Goal: Task Accomplishment & Management: Manage account settings

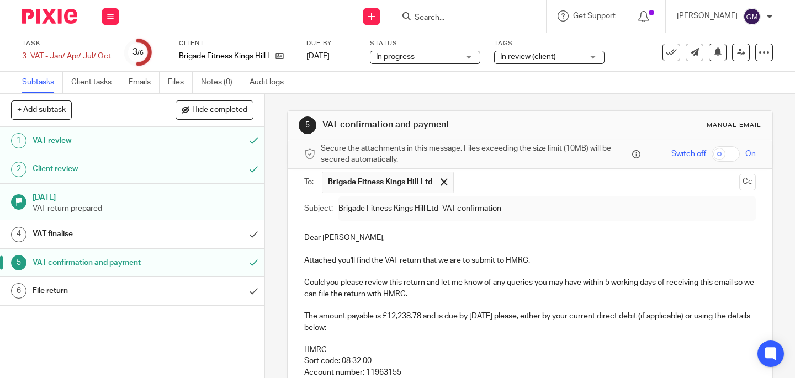
click at [453, 19] on input "Search" at bounding box center [462, 18] width 99 height 10
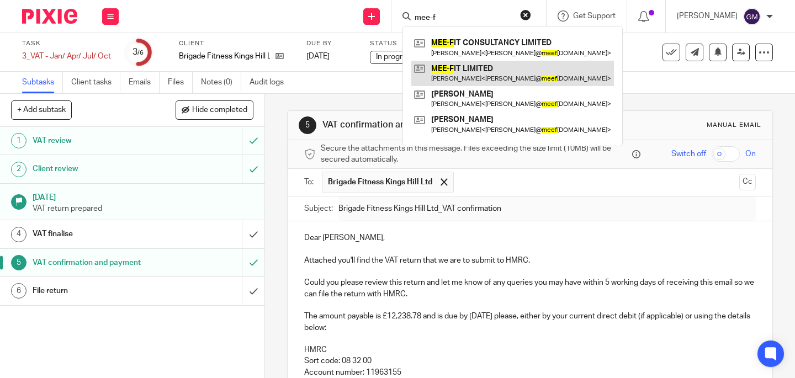
type input "mee-f"
click at [460, 72] on link at bounding box center [512, 73] width 203 height 25
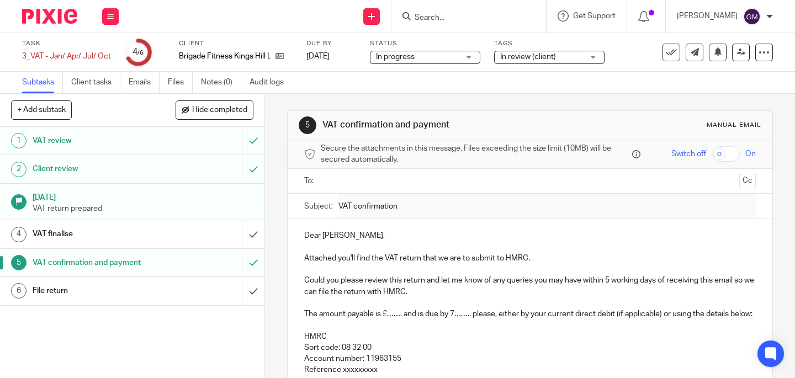
click at [469, 14] on input "Search" at bounding box center [462, 18] width 99 height 10
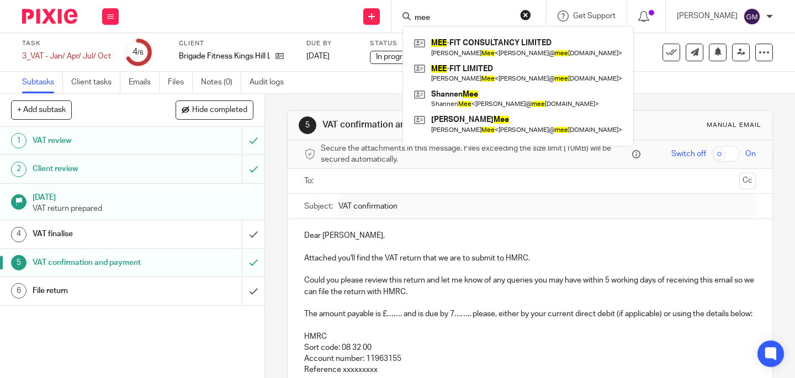
type input "mee"
click at [475, 75] on link at bounding box center [518, 73] width 214 height 25
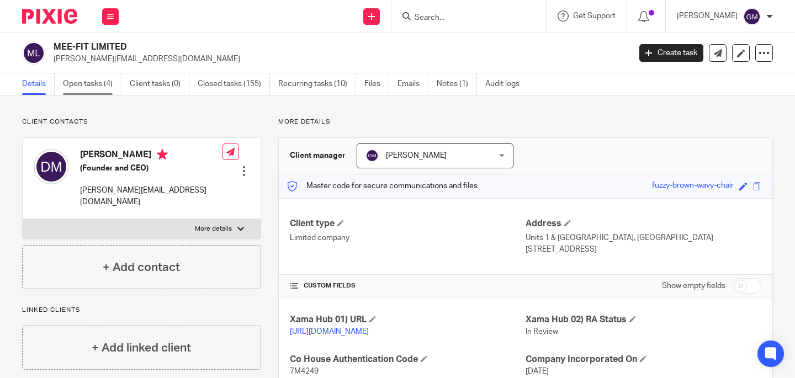
click at [94, 89] on link "Open tasks (4)" at bounding box center [92, 84] width 59 height 22
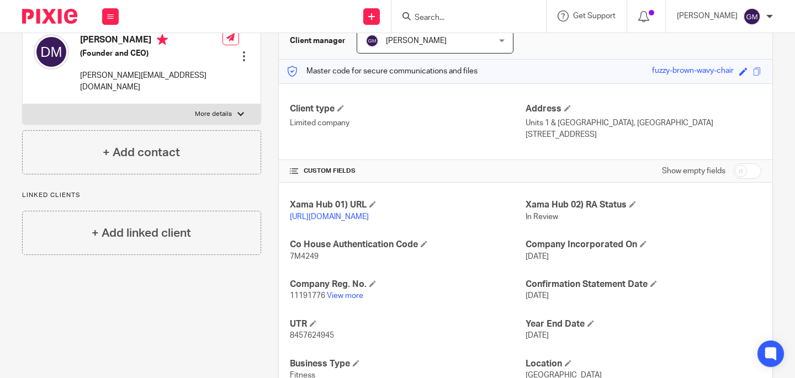
scroll to position [67, 0]
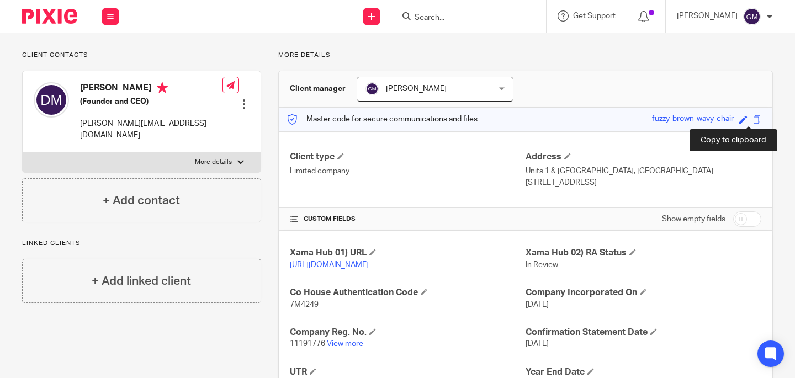
click at [753, 118] on span at bounding box center [757, 119] width 8 height 8
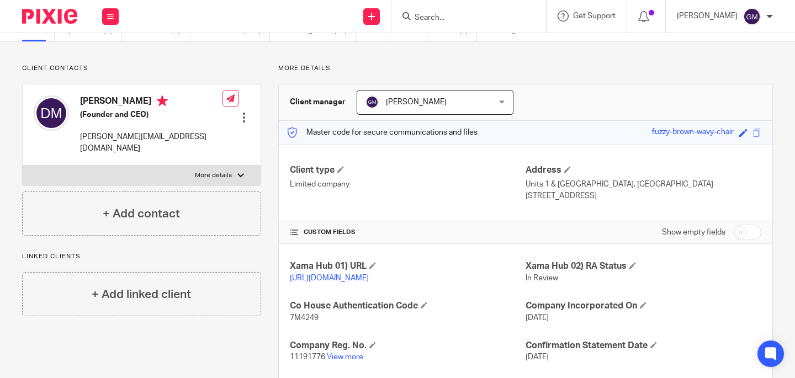
scroll to position [42, 0]
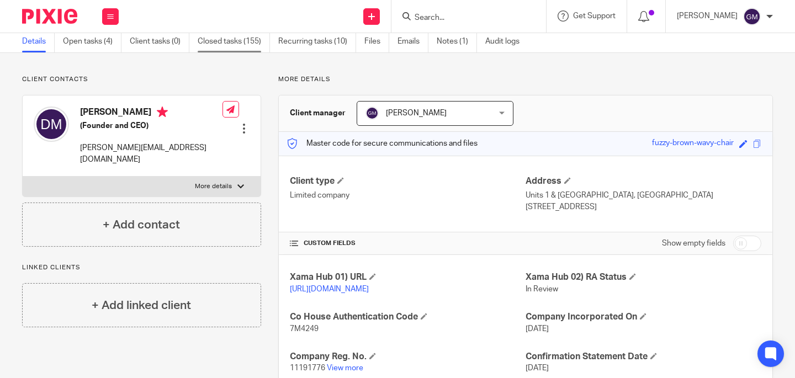
click at [238, 47] on link "Closed tasks (155)" at bounding box center [234, 42] width 72 height 22
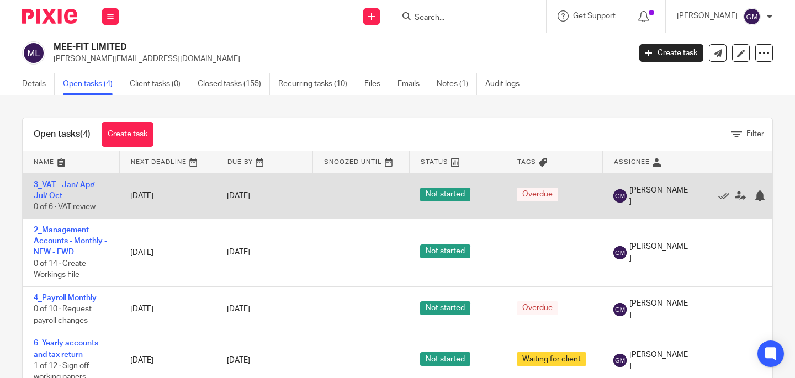
scroll to position [20, 0]
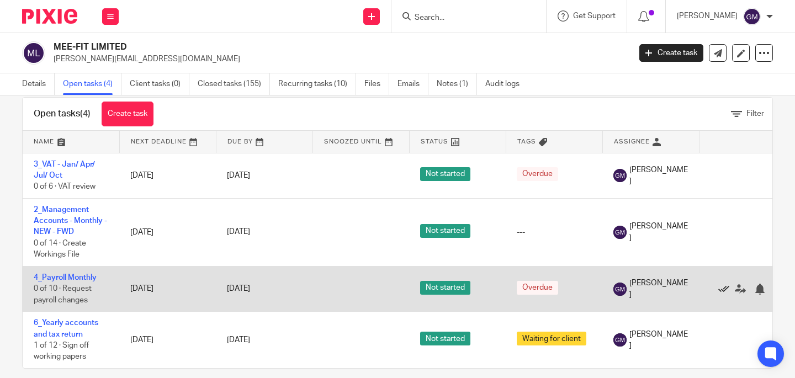
click at [724, 286] on icon at bounding box center [723, 289] width 11 height 11
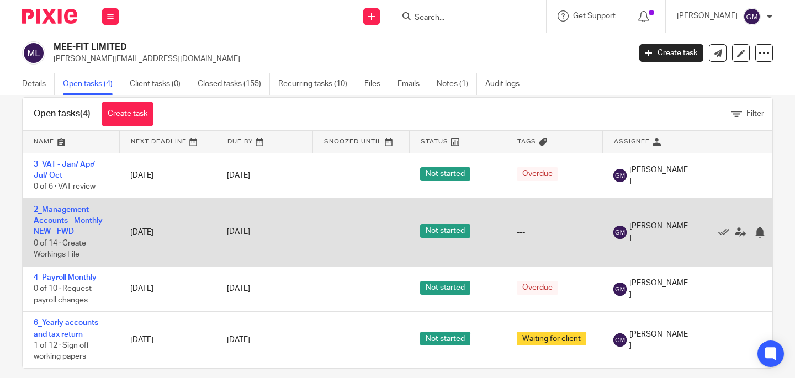
scroll to position [0, 0]
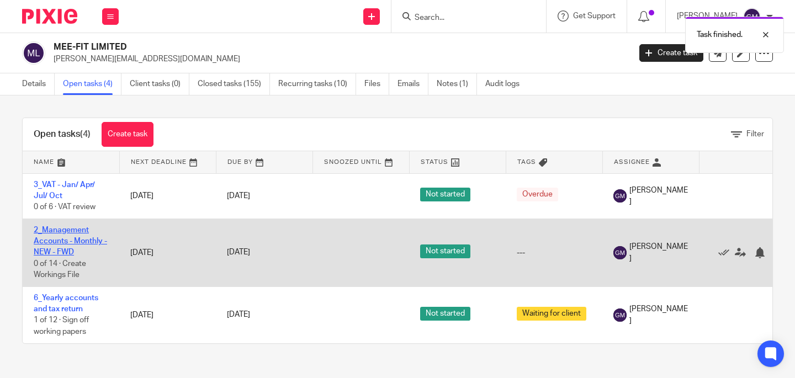
click at [65, 239] on link "2_Management Accounts - Monthly - NEW - FWD" at bounding box center [70, 241] width 73 height 30
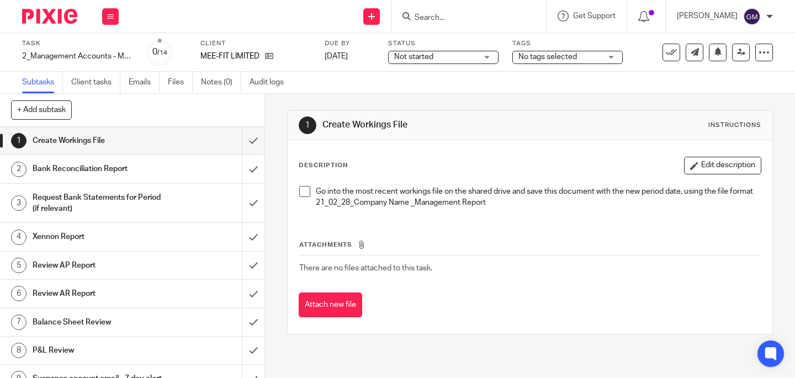
drag, startPoint x: 302, startPoint y: 189, endPoint x: 264, endPoint y: 175, distance: 40.7
click at [302, 189] on span at bounding box center [304, 191] width 11 height 11
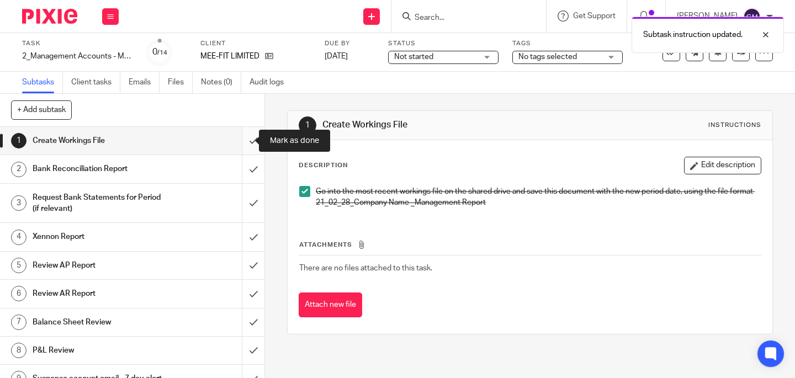
click at [245, 140] on input "submit" at bounding box center [132, 141] width 264 height 28
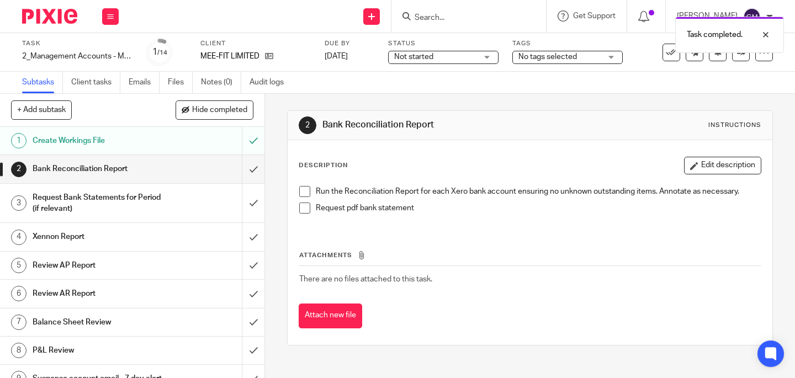
click at [301, 189] on span at bounding box center [304, 191] width 11 height 11
click at [301, 208] on span at bounding box center [304, 208] width 11 height 11
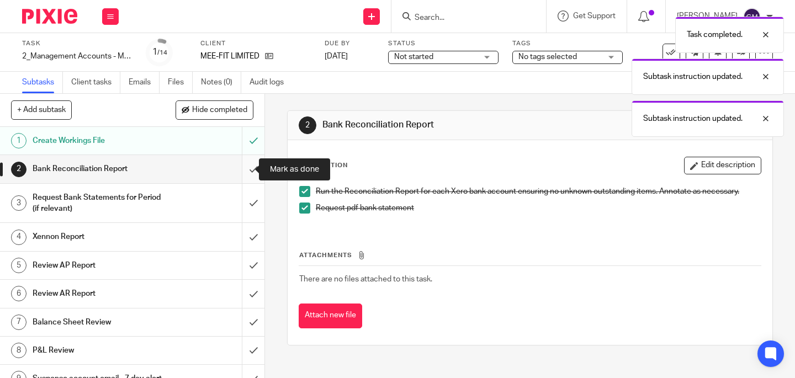
click at [241, 171] on input "submit" at bounding box center [132, 169] width 264 height 28
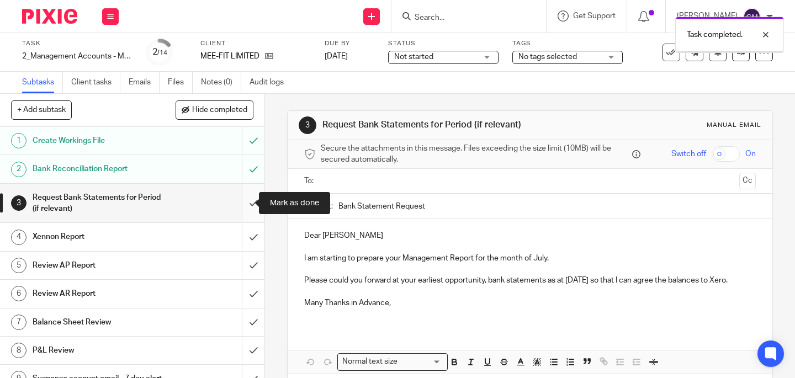
click at [243, 206] on input "submit" at bounding box center [132, 203] width 264 height 39
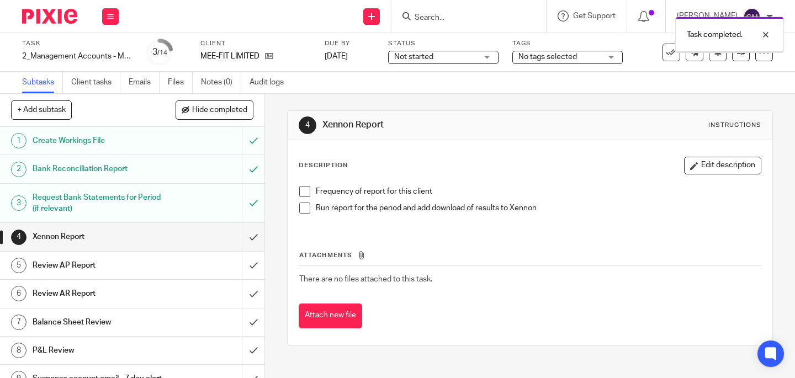
scroll to position [13, 0]
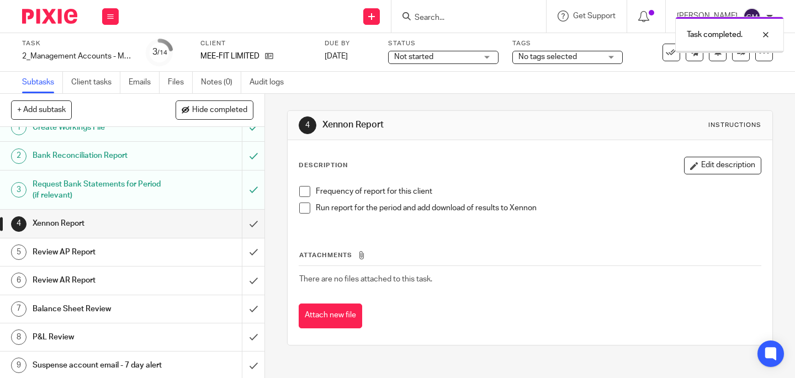
click at [304, 184] on div "Frequency of report for this client Run report for the period and add download …" at bounding box center [530, 203] width 472 height 47
drag, startPoint x: 302, startPoint y: 189, endPoint x: 300, endPoint y: 199, distance: 10.2
click at [302, 188] on span at bounding box center [304, 191] width 11 height 11
click at [299, 207] on span at bounding box center [304, 208] width 11 height 11
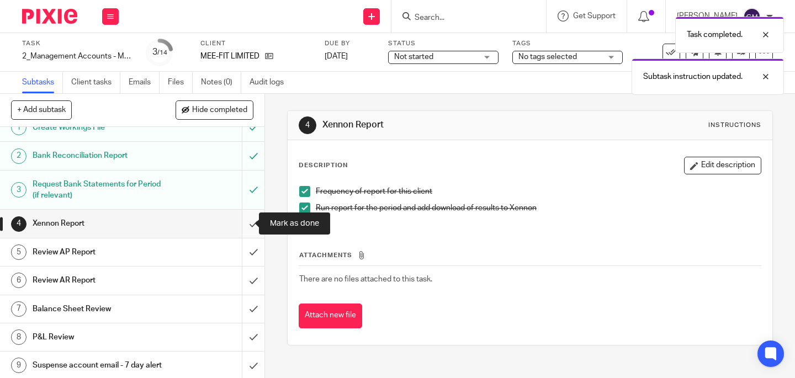
click at [246, 222] on input "submit" at bounding box center [132, 224] width 264 height 28
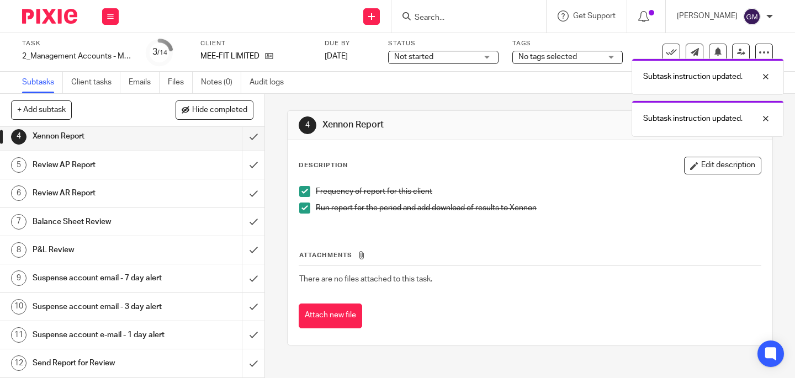
scroll to position [10, 0]
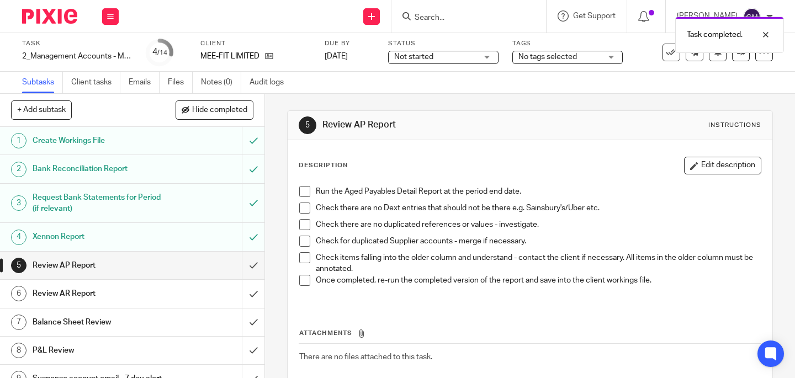
click at [303, 193] on span at bounding box center [304, 191] width 11 height 11
click at [302, 203] on span at bounding box center [304, 208] width 11 height 11
click at [301, 228] on span at bounding box center [304, 224] width 11 height 11
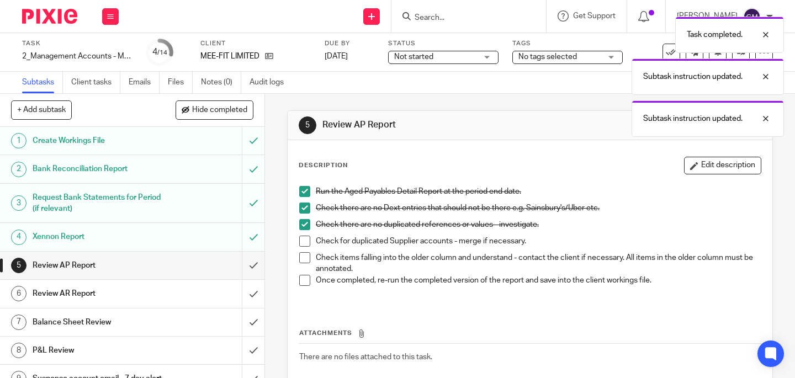
click at [301, 242] on span at bounding box center [304, 241] width 11 height 11
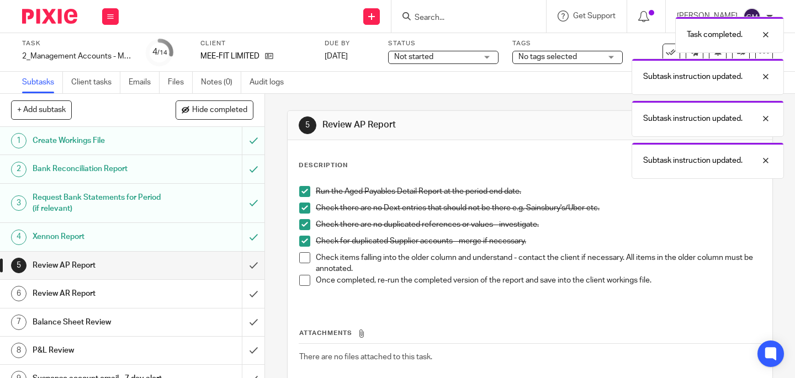
drag, startPoint x: 300, startPoint y: 253, endPoint x: 300, endPoint y: 262, distance: 8.8
click at [300, 253] on span at bounding box center [304, 257] width 11 height 11
click at [300, 272] on li "Check items falling into the older column and understand - contact the client i…" at bounding box center [529, 263] width 461 height 23
drag, startPoint x: 300, startPoint y: 277, endPoint x: 266, endPoint y: 275, distance: 34.2
click at [300, 277] on span at bounding box center [304, 280] width 11 height 11
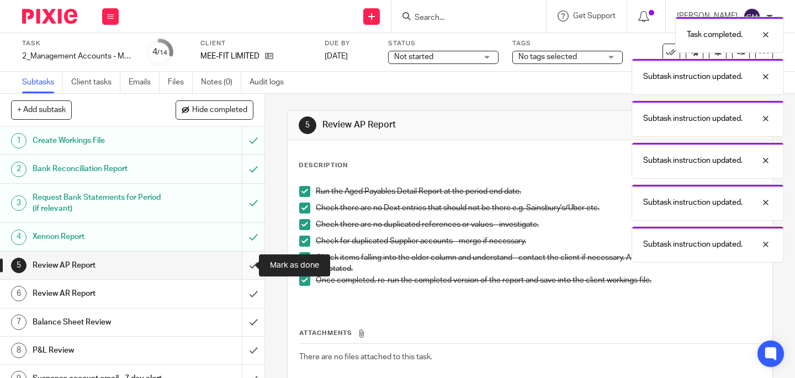
click at [237, 265] on input "submit" at bounding box center [132, 266] width 264 height 28
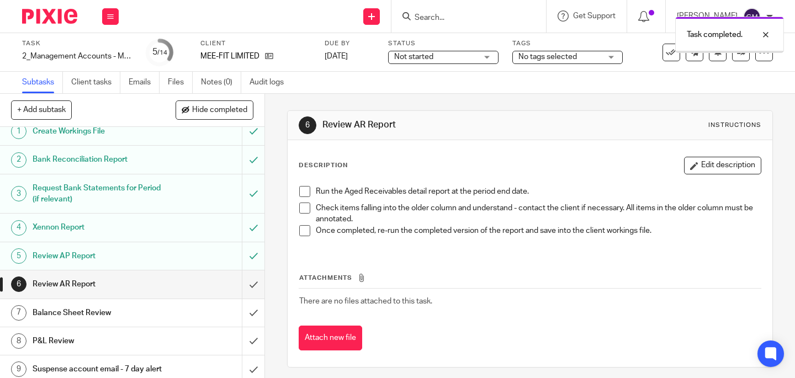
scroll to position [9, 0]
click at [305, 189] on span at bounding box center [304, 191] width 11 height 11
click at [303, 212] on span at bounding box center [304, 208] width 11 height 11
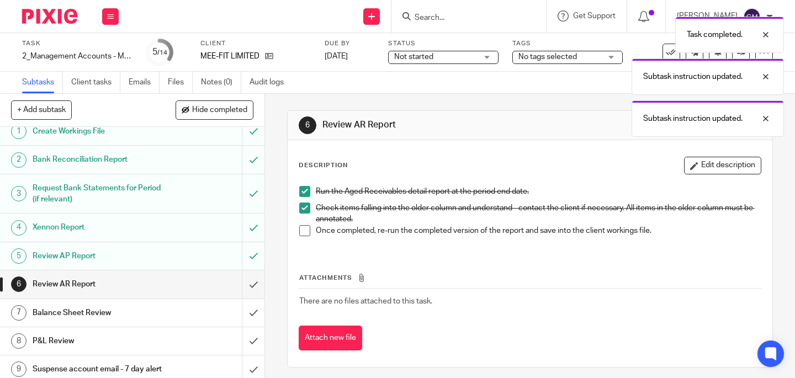
click at [304, 231] on span at bounding box center [304, 230] width 11 height 11
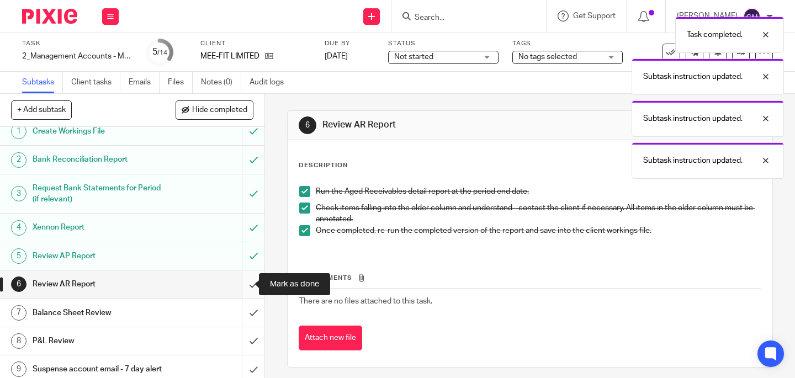
click at [249, 283] on input "submit" at bounding box center [132, 284] width 264 height 28
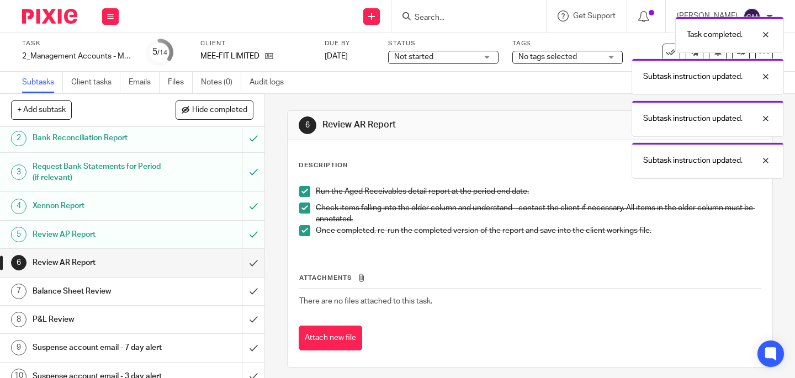
scroll to position [60, 0]
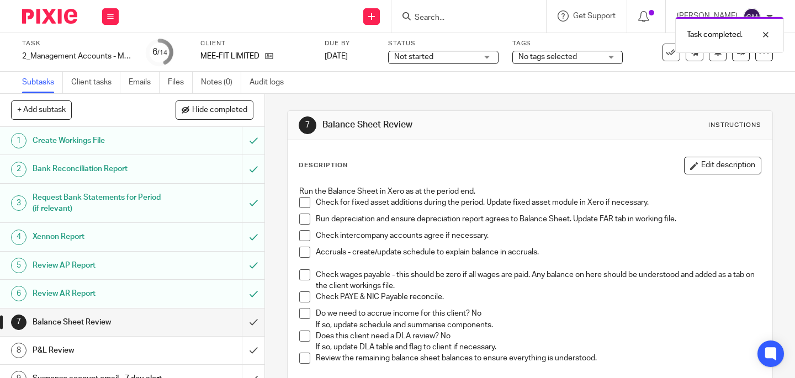
click at [304, 197] on span at bounding box center [304, 202] width 11 height 11
click at [300, 219] on span at bounding box center [304, 219] width 11 height 11
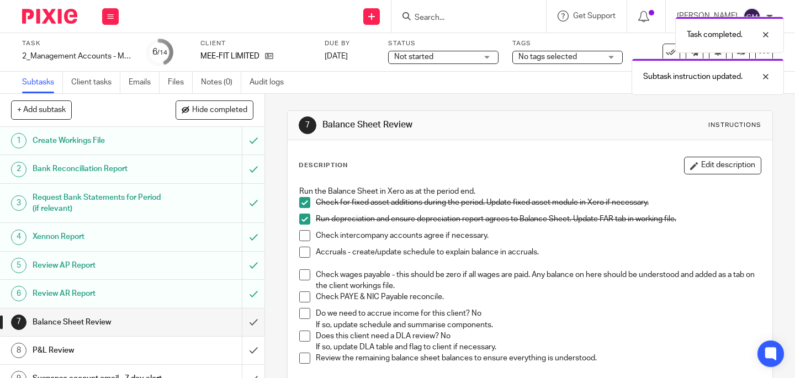
drag, startPoint x: 299, startPoint y: 240, endPoint x: 300, endPoint y: 252, distance: 11.6
click at [299, 240] on span at bounding box center [304, 235] width 11 height 11
drag, startPoint x: 299, startPoint y: 257, endPoint x: 299, endPoint y: 270, distance: 13.8
click at [299, 256] on span at bounding box center [304, 252] width 11 height 11
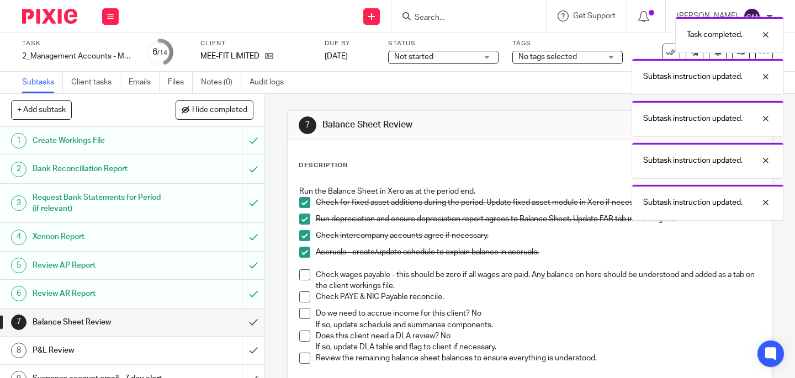
click at [299, 275] on span at bounding box center [304, 274] width 11 height 11
click at [302, 292] on span at bounding box center [304, 296] width 11 height 11
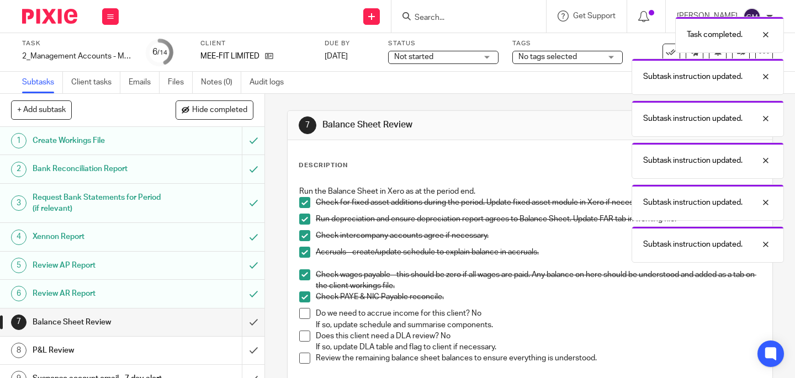
click at [302, 311] on span at bounding box center [304, 313] width 11 height 11
click at [302, 333] on span at bounding box center [304, 336] width 11 height 11
click at [302, 358] on span at bounding box center [304, 358] width 11 height 11
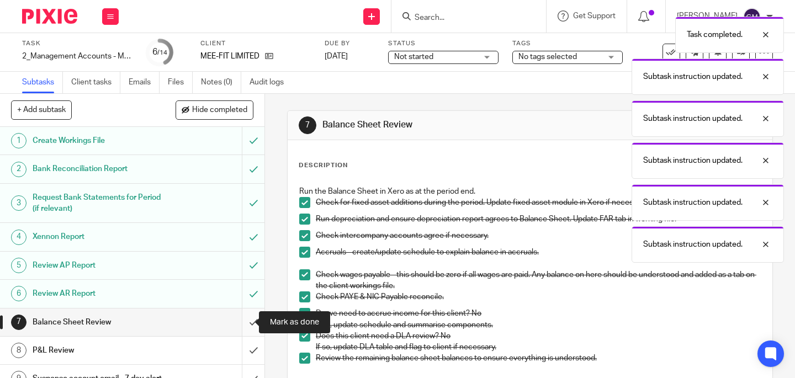
click at [246, 326] on input "submit" at bounding box center [132, 323] width 264 height 28
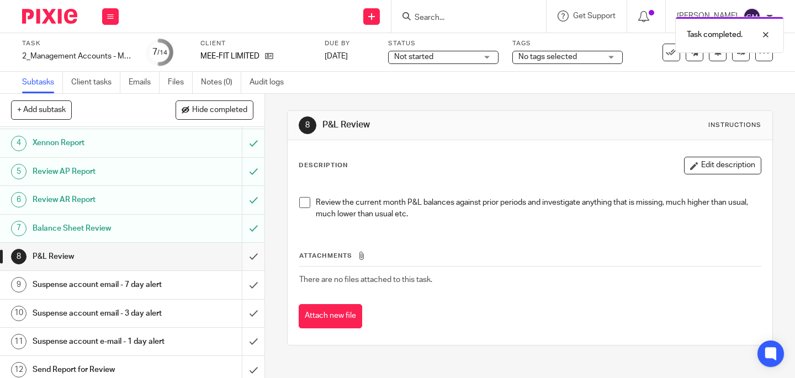
scroll to position [102, 0]
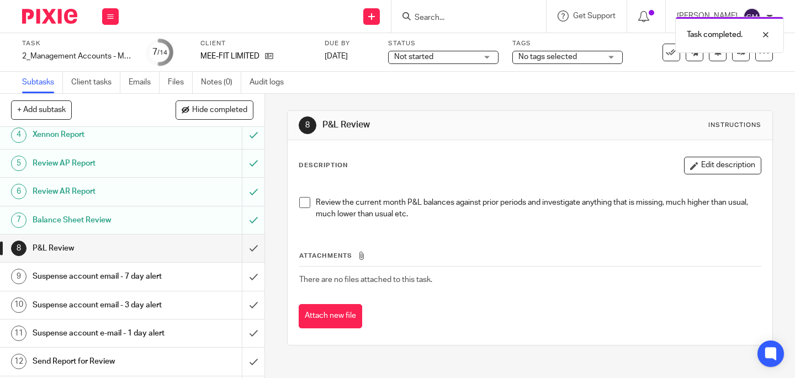
drag, startPoint x: 305, startPoint y: 208, endPoint x: 291, endPoint y: 207, distance: 14.4
click at [305, 208] on span at bounding box center [304, 202] width 11 height 11
click at [294, 203] on div "Review the current month P&L balances against prior periods and investigate any…" at bounding box center [530, 203] width 472 height 47
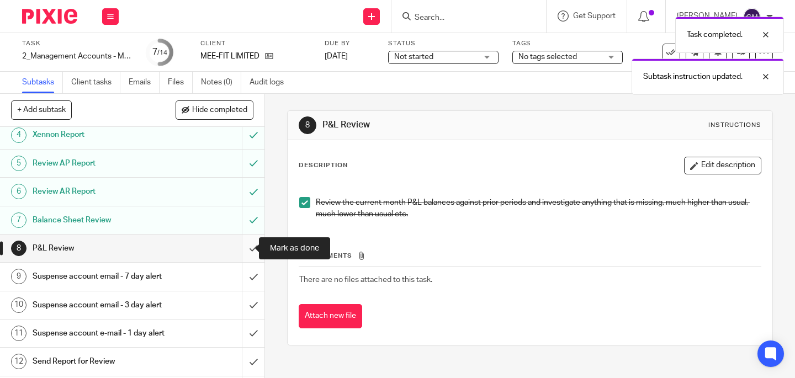
click at [241, 250] on input "submit" at bounding box center [132, 249] width 264 height 28
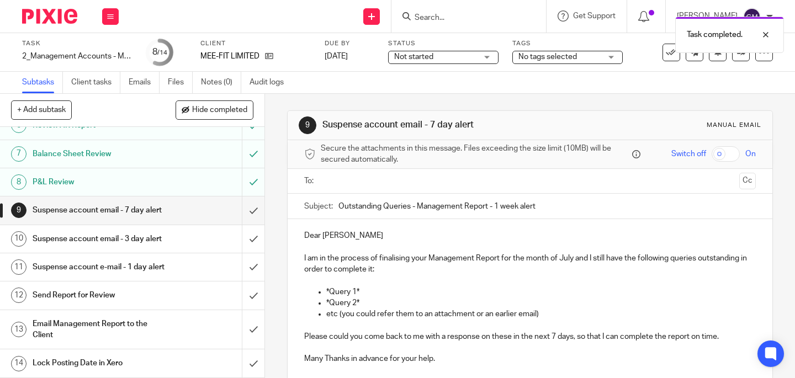
scroll to position [194, 0]
click at [241, 196] on input "submit" at bounding box center [132, 210] width 264 height 28
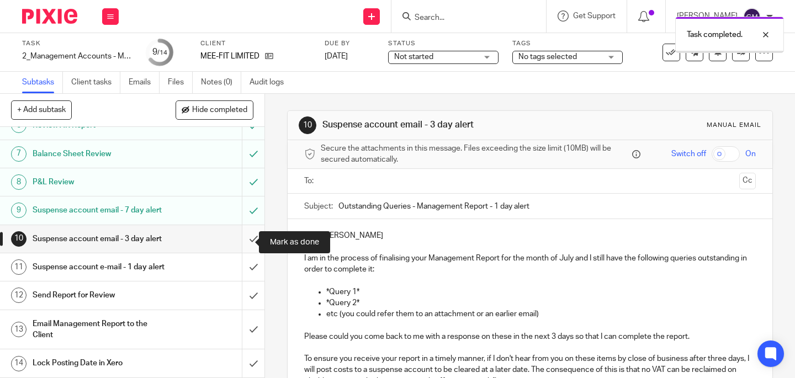
scroll to position [182, 0]
click at [243, 241] on input "submit" at bounding box center [132, 239] width 264 height 28
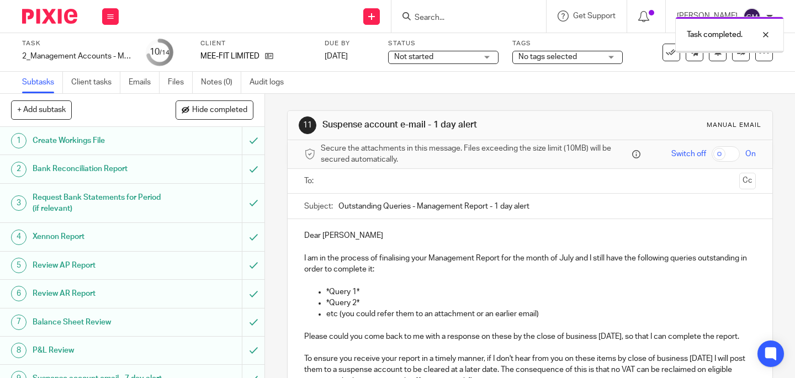
scroll to position [202, 0]
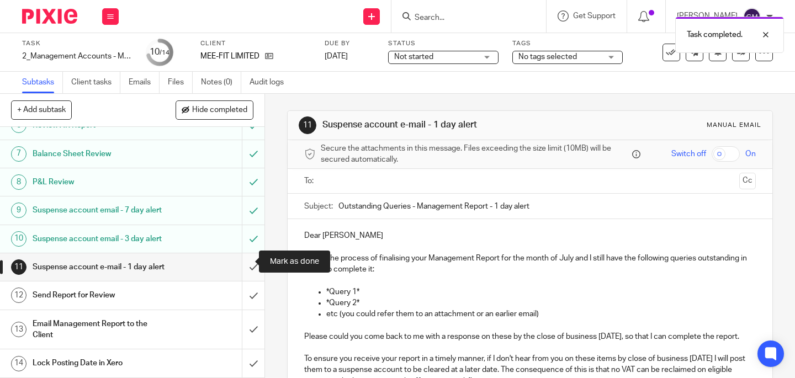
click at [248, 259] on input "submit" at bounding box center [132, 267] width 264 height 28
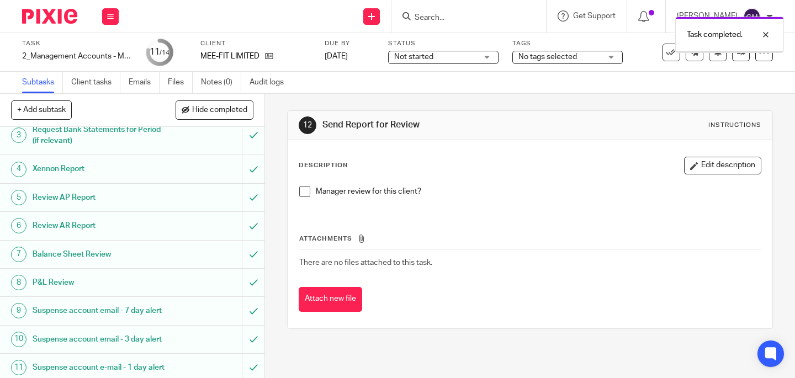
scroll to position [87, 0]
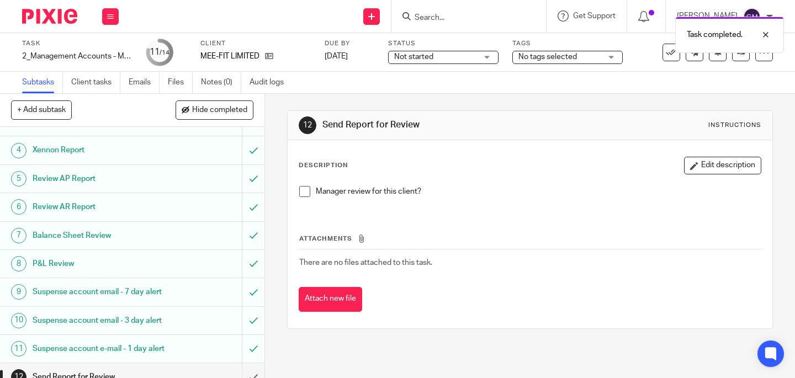
click at [299, 195] on span at bounding box center [304, 191] width 11 height 11
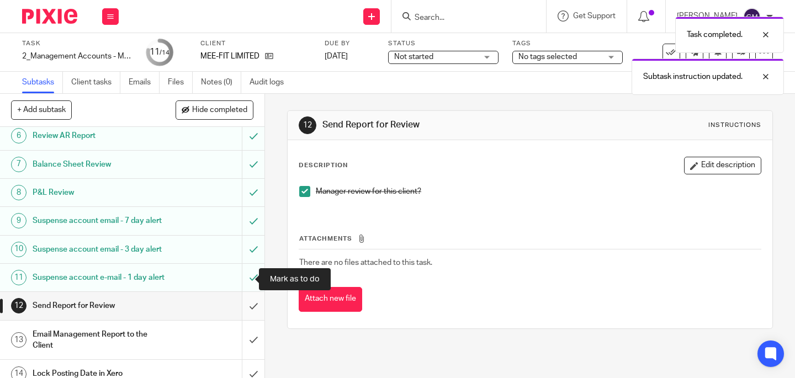
scroll to position [202, 0]
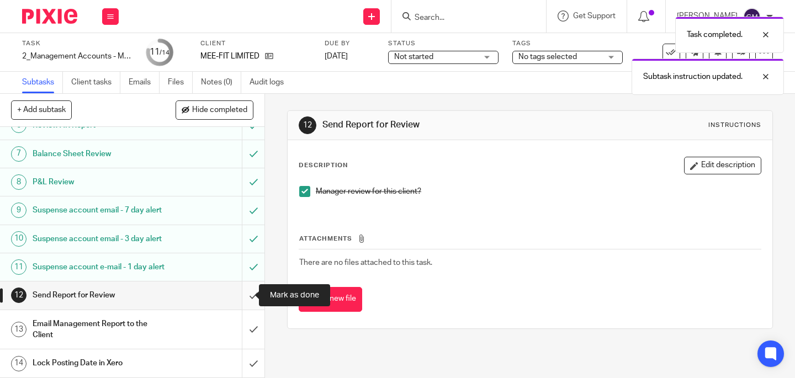
click at [246, 298] on input "submit" at bounding box center [132, 295] width 264 height 28
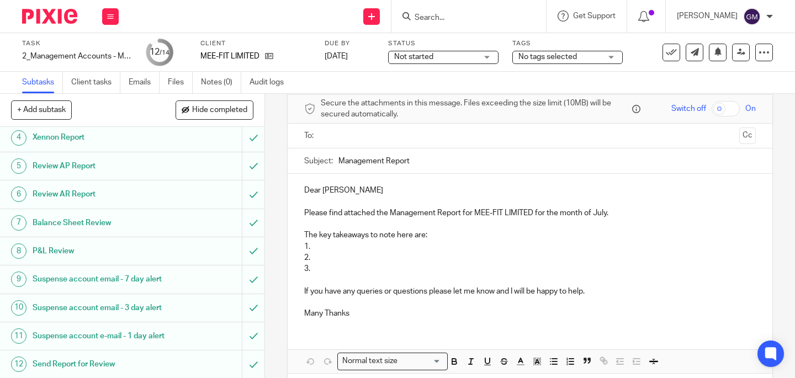
scroll to position [93, 0]
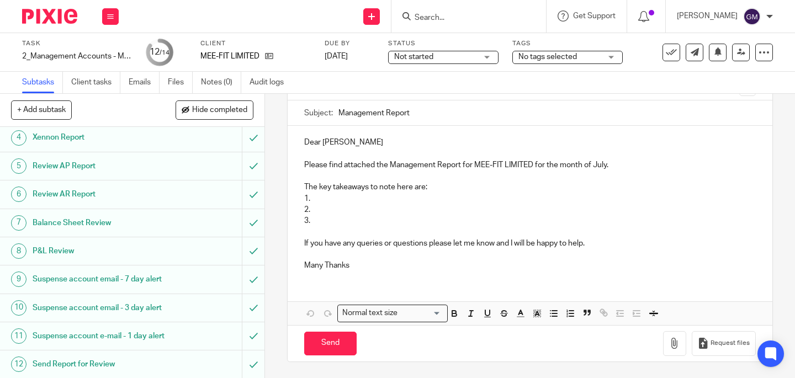
click at [604, 243] on p "If you have any queries or questions please let me know and I will be happy to …" at bounding box center [529, 243] width 451 height 11
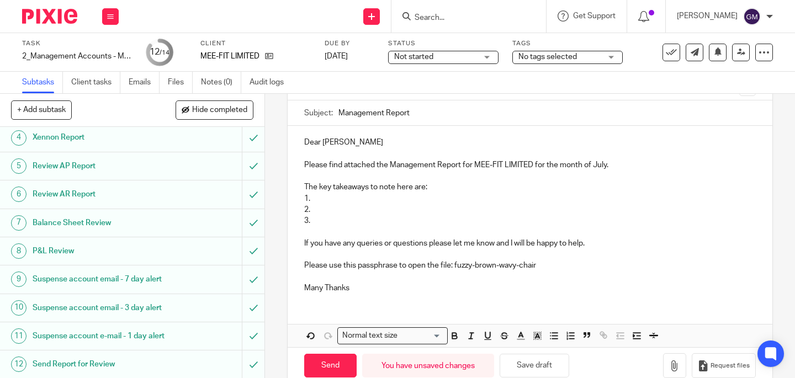
click at [335, 192] on p "The key takeaways to note here are:" at bounding box center [529, 187] width 451 height 11
click at [332, 199] on p "1." at bounding box center [529, 198] width 451 height 11
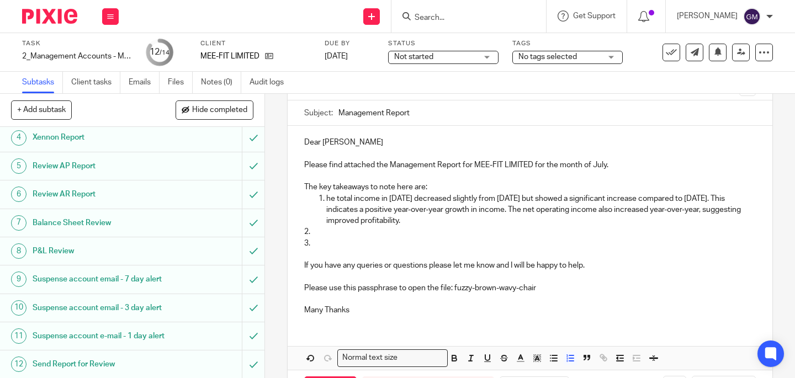
click at [326, 200] on p "he total income in July 2025 decreased slightly from June 2025 but showed a sig…" at bounding box center [540, 210] width 429 height 34
click at [340, 238] on p "3." at bounding box center [529, 243] width 451 height 11
click at [336, 231] on p "2." at bounding box center [529, 231] width 451 height 11
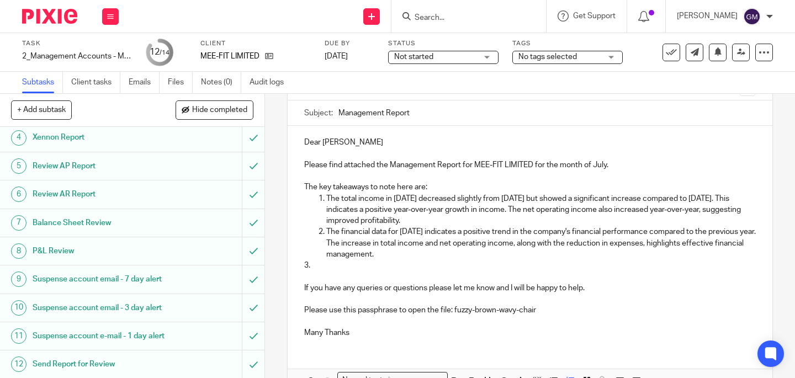
click at [315, 267] on p "3." at bounding box center [529, 265] width 451 height 11
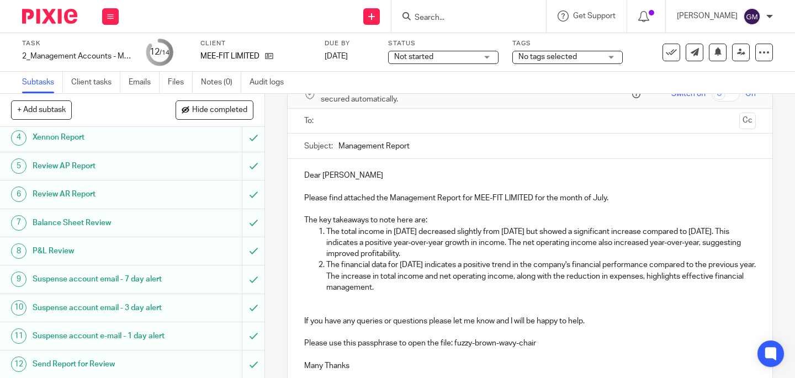
scroll to position [0, 0]
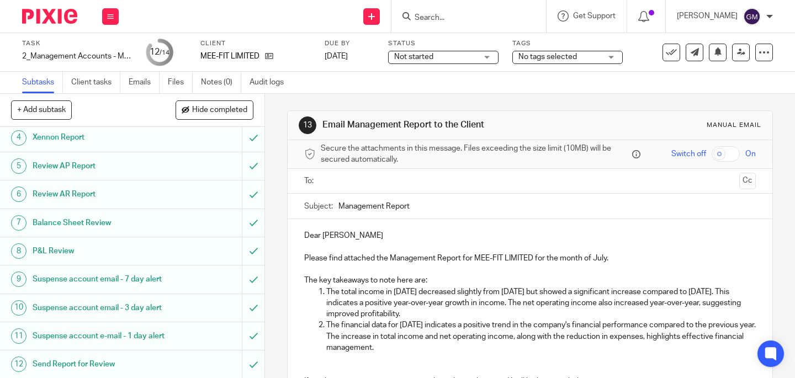
click at [386, 183] on input "text" at bounding box center [530, 181] width 410 height 13
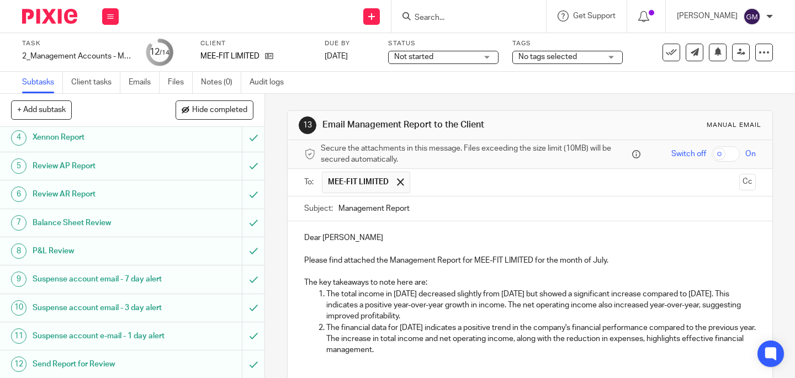
scroll to position [162, 0]
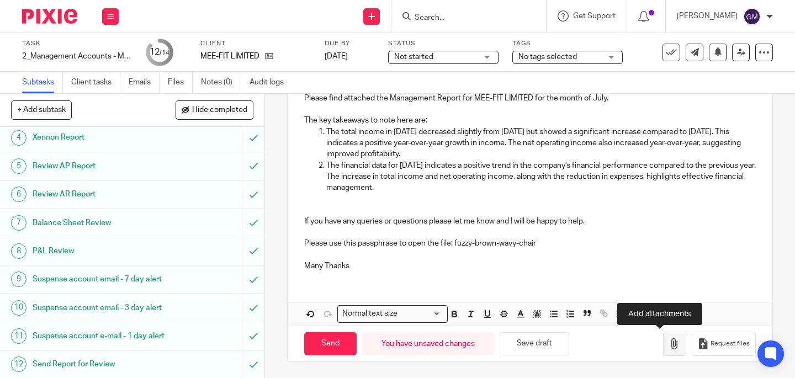
click at [669, 341] on icon "button" at bounding box center [674, 343] width 11 height 11
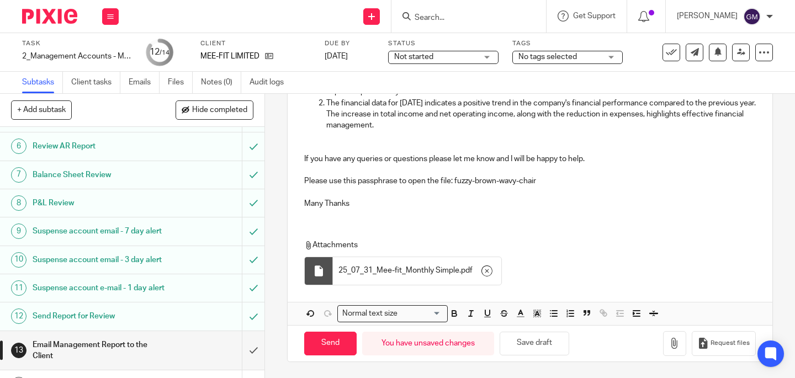
scroll to position [202, 0]
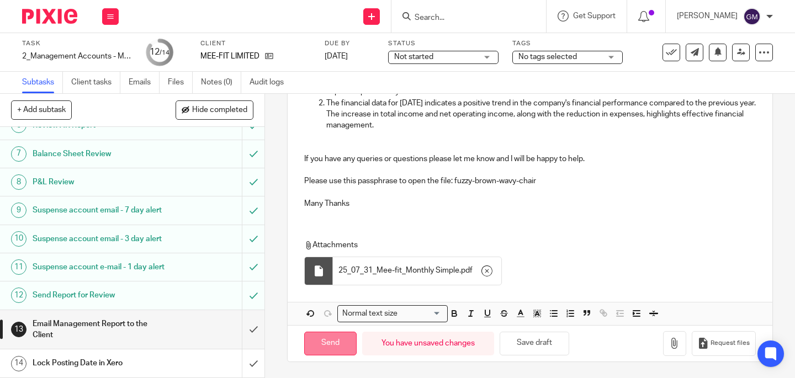
click at [337, 344] on input "Send" at bounding box center [330, 344] width 52 height 24
type input "Sent"
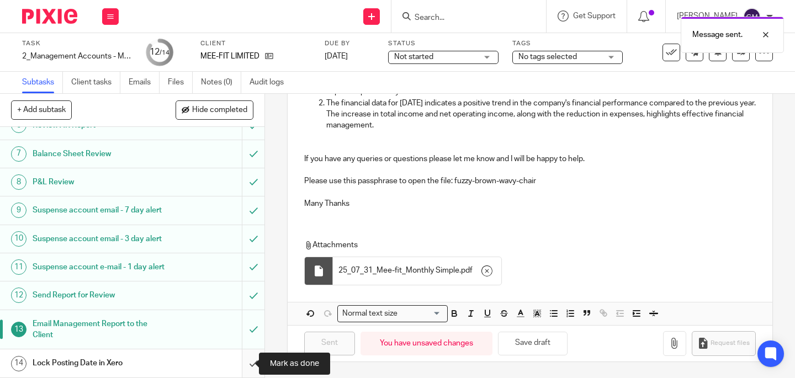
click at [245, 367] on input "submit" at bounding box center [132, 363] width 264 height 28
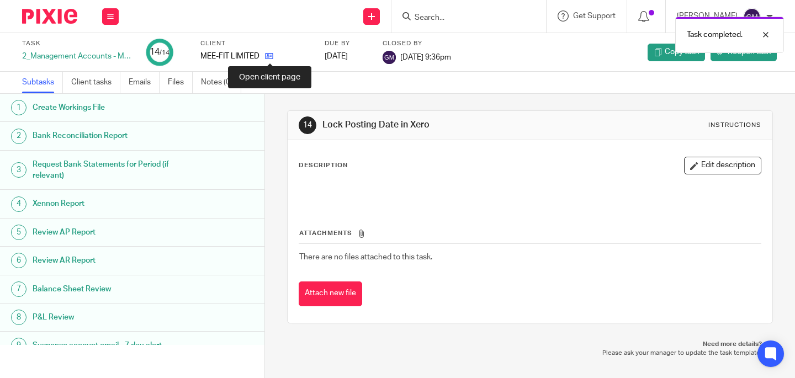
click at [267, 55] on icon at bounding box center [269, 56] width 8 height 8
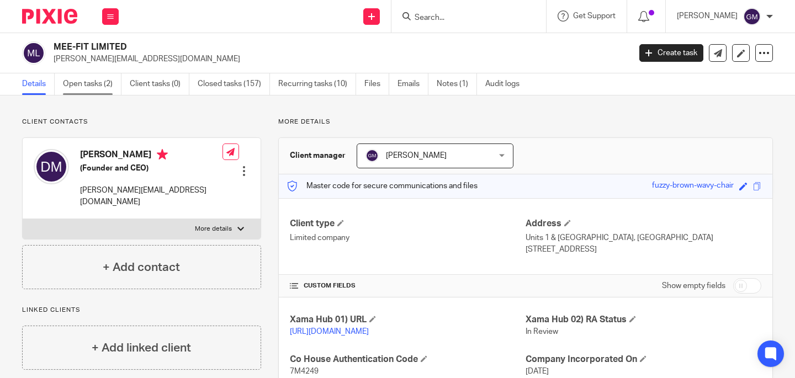
click at [80, 79] on link "Open tasks (2)" at bounding box center [92, 84] width 59 height 22
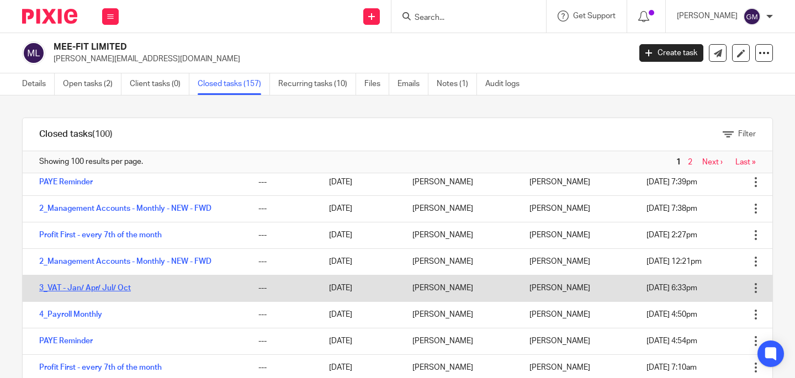
scroll to position [265, 0]
click at [85, 289] on link "3_VAT - Jan/ Apr/ Jul/ Oct" at bounding box center [85, 288] width 92 height 8
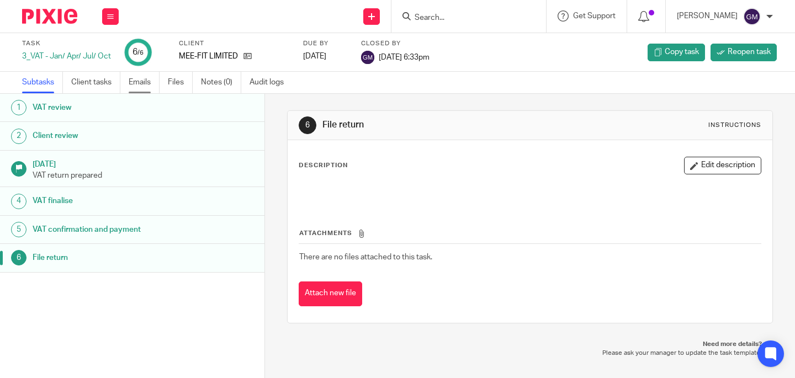
click at [142, 79] on link "Emails" at bounding box center [144, 83] width 31 height 22
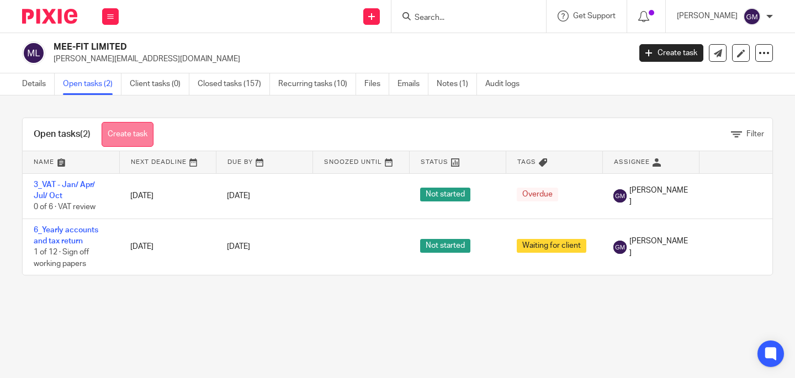
drag, startPoint x: 60, startPoint y: 182, endPoint x: 105, endPoint y: 137, distance: 64.0
click at [60, 182] on link "3_VAT - Jan/ Apr/ Jul/ Oct" at bounding box center [64, 190] width 61 height 19
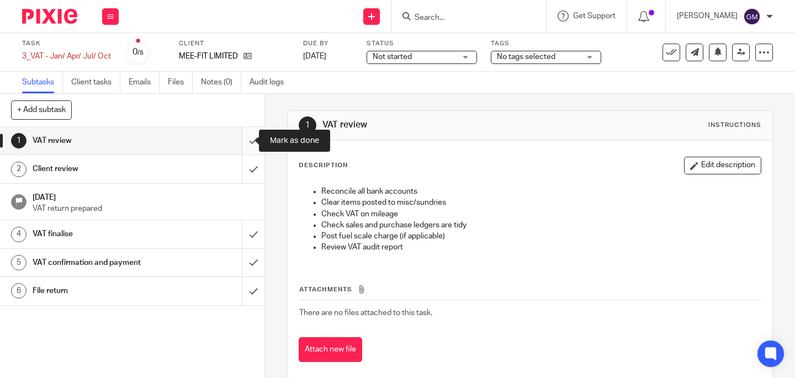
click at [241, 141] on input "submit" at bounding box center [132, 141] width 264 height 28
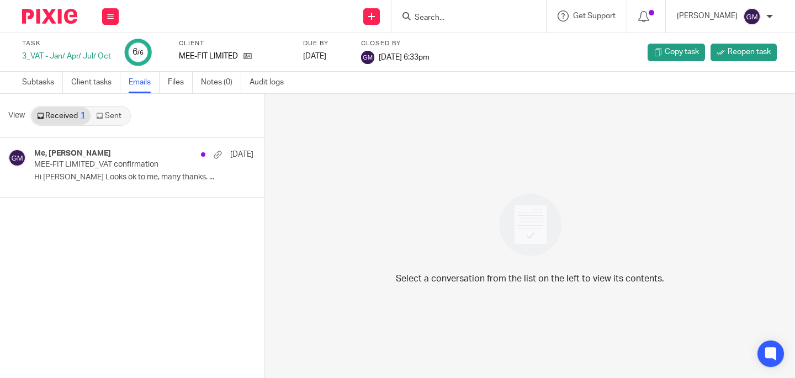
click at [107, 119] on link "Sent" at bounding box center [110, 116] width 39 height 18
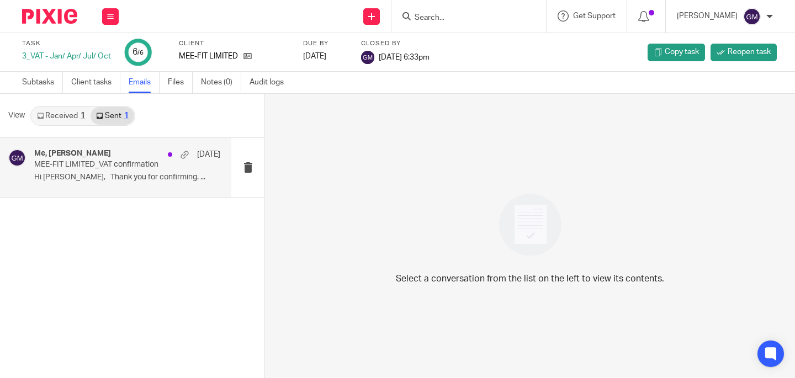
click at [111, 180] on p "Hi [PERSON_NAME], Thank you for confirming. ..." at bounding box center [127, 177] width 186 height 9
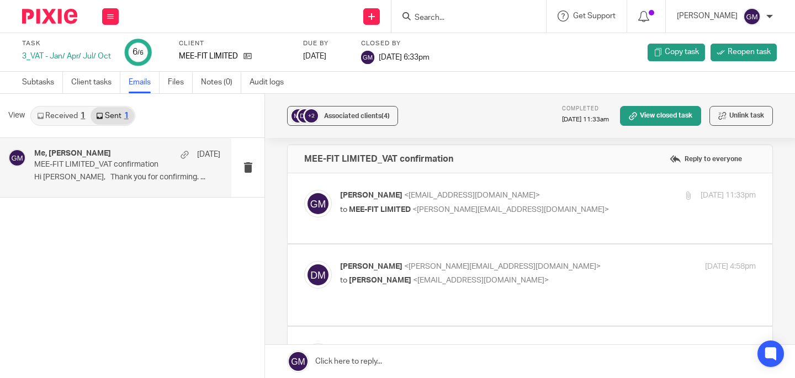
scroll to position [13, 0]
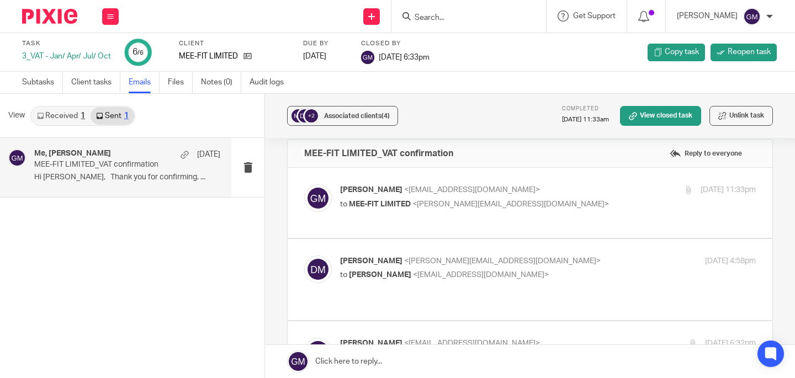
click at [395, 223] on label at bounding box center [530, 203] width 485 height 70
click at [304, 184] on input "checkbox" at bounding box center [304, 184] width 1 height 1
checkbox input "true"
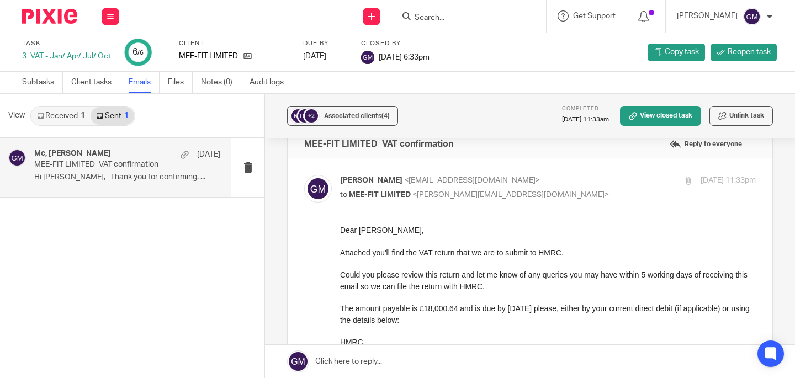
scroll to position [32, 0]
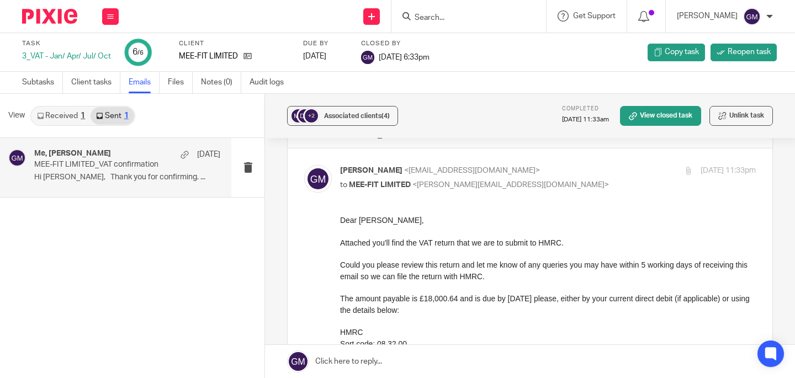
drag, startPoint x: 674, startPoint y: 433, endPoint x: 421, endPoint y: 260, distance: 306.9
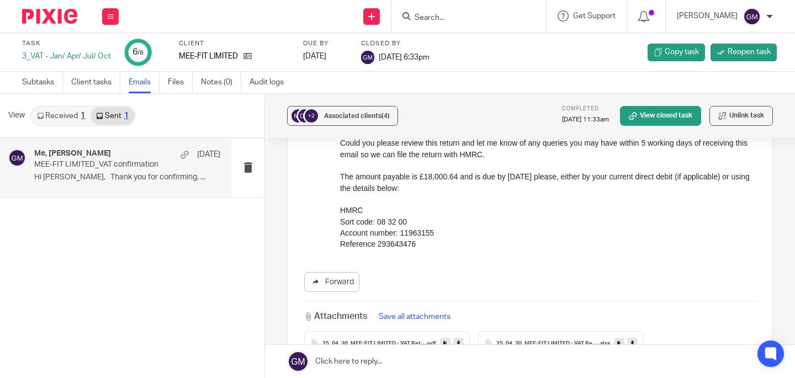
scroll to position [154, 0]
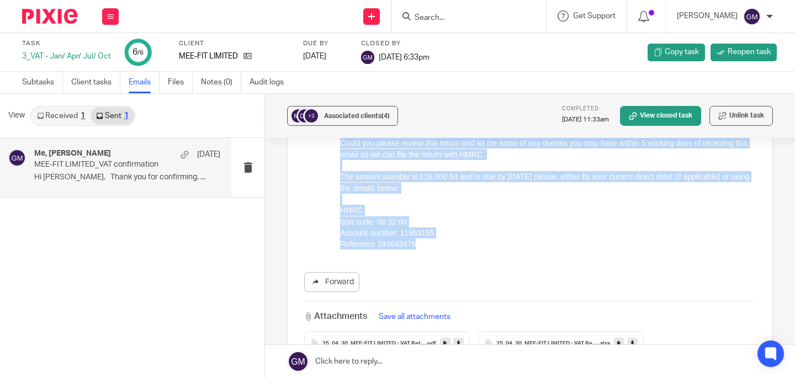
drag, startPoint x: 342, startPoint y: 96, endPoint x: 439, endPoint y: 247, distance: 180.0
click at [439, 247] on div "Dear Daniel, Attached you'll find the VAT return that we are to submit to HMRC.…" at bounding box center [548, 171] width 416 height 157
copy div "Dear [PERSON_NAME], Attached you'll find the VAT return that we are to submit t…"
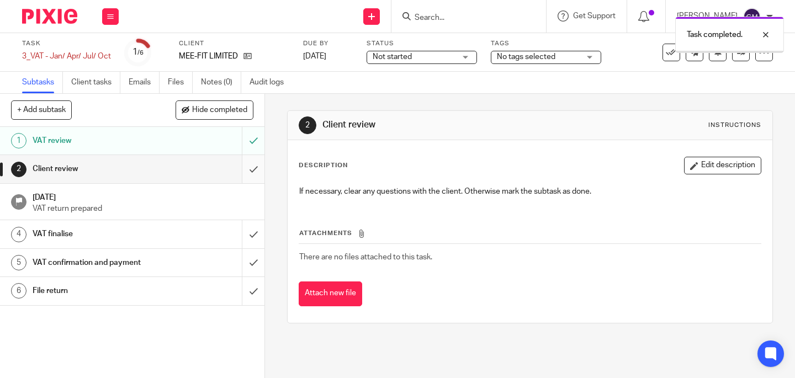
click at [246, 174] on input "submit" at bounding box center [132, 169] width 264 height 28
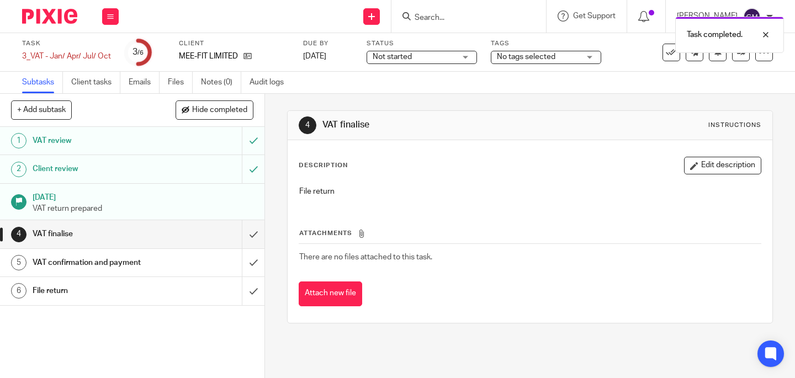
click at [170, 265] on div "VAT confirmation and payment" at bounding box center [132, 262] width 198 height 17
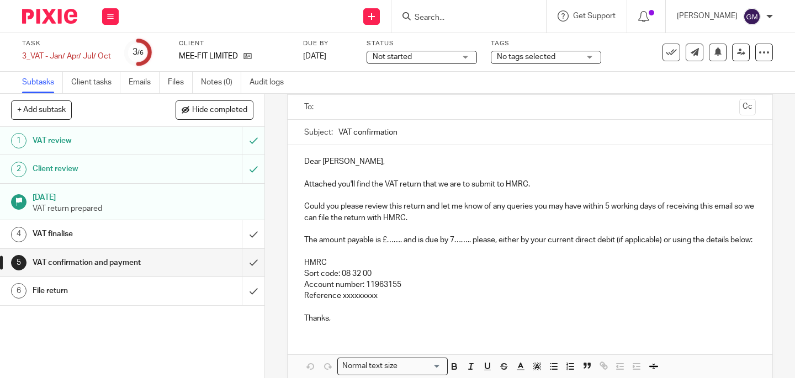
scroll to position [101, 0]
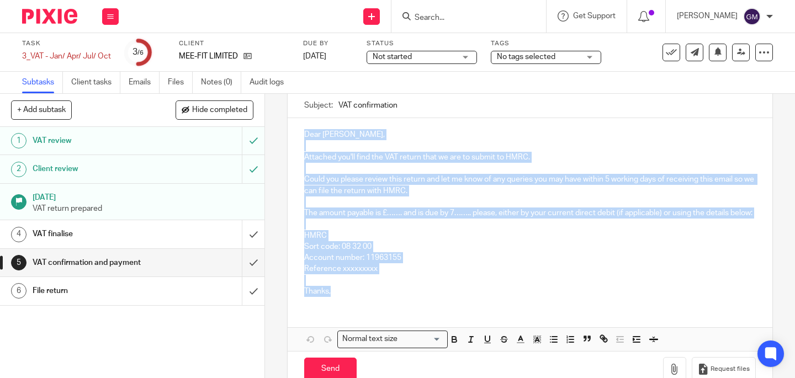
drag, startPoint x: 300, startPoint y: 136, endPoint x: 349, endPoint y: 299, distance: 170.1
click at [349, 299] on div "Dear [PERSON_NAME], Attached you'll find the VAT return that we are to submit t…" at bounding box center [530, 211] width 485 height 187
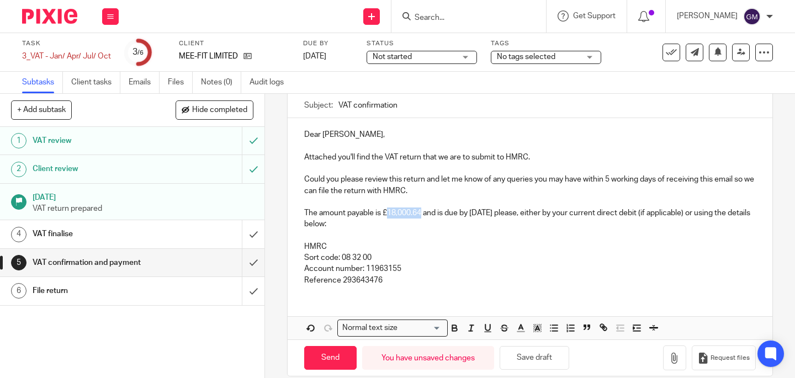
drag, startPoint x: 387, startPoint y: 214, endPoint x: 418, endPoint y: 215, distance: 31.5
click at [418, 215] on p "The amount payable is £18,000.64 and is due by [DATE] please, either by your cu…" at bounding box center [529, 219] width 451 height 23
click at [472, 215] on p "The amount payable is £16,480.84 and is due by [DATE] please, either by your cu…" at bounding box center [529, 219] width 451 height 23
drag, startPoint x: 469, startPoint y: 215, endPoint x: 500, endPoint y: 215, distance: 30.9
click at [500, 215] on p "The amount payable is £16,480.84 and is due by [DATE] please, either by your cu…" at bounding box center [529, 219] width 451 height 23
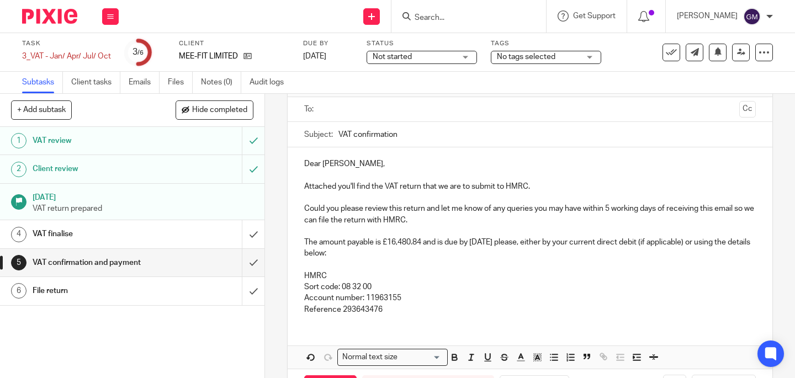
scroll to position [14, 0]
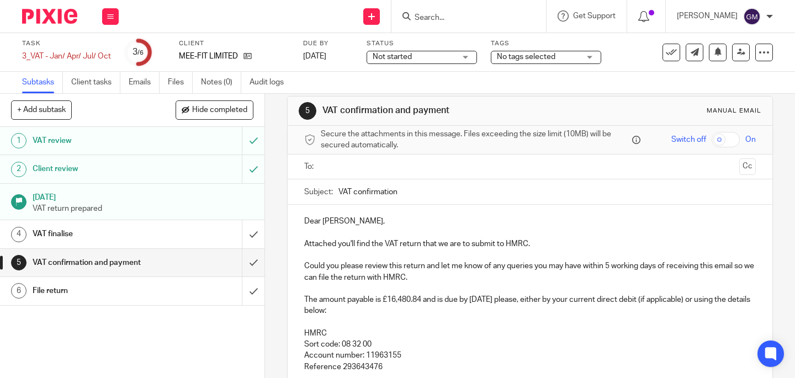
click at [426, 169] on input "text" at bounding box center [530, 167] width 410 height 13
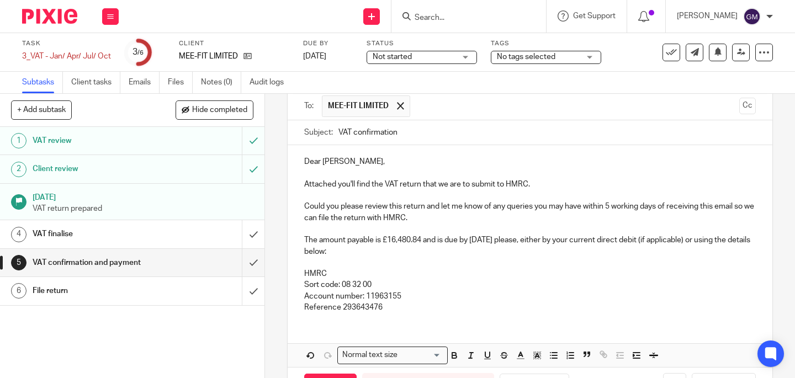
scroll to position [118, 0]
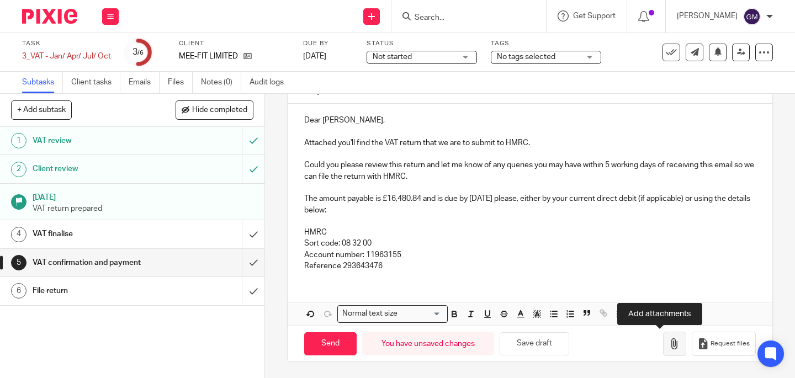
click at [663, 342] on button "button" at bounding box center [674, 344] width 23 height 25
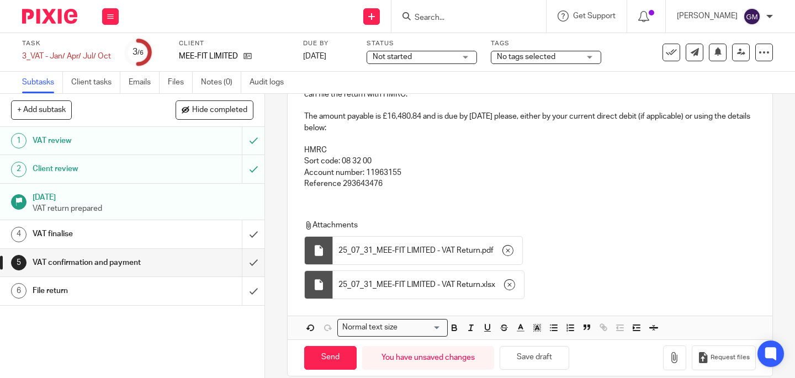
scroll to position [214, 0]
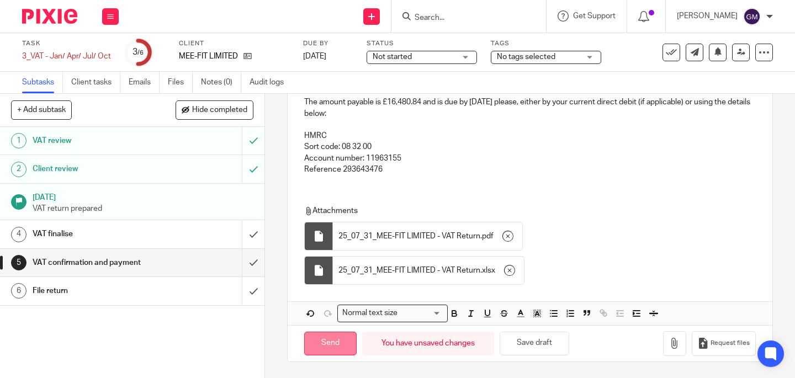
click at [316, 345] on input "Send" at bounding box center [330, 344] width 52 height 24
click at [451, 60] on span "Not started" at bounding box center [414, 57] width 83 height 12
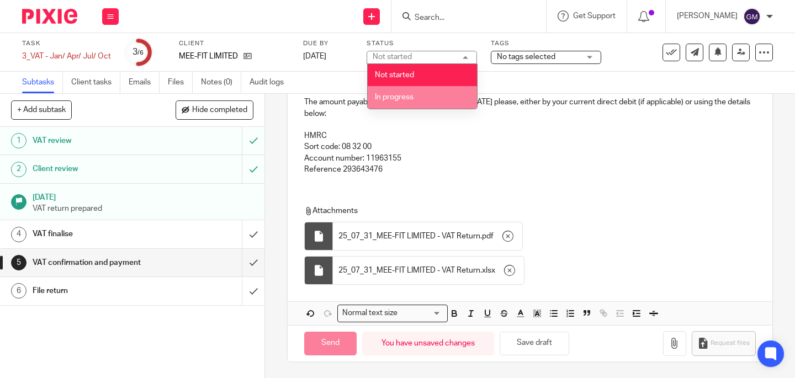
click at [539, 47] on div "Tags No tags selected In review In review (client) Needs manager review Ready t…" at bounding box center [546, 52] width 110 height 26
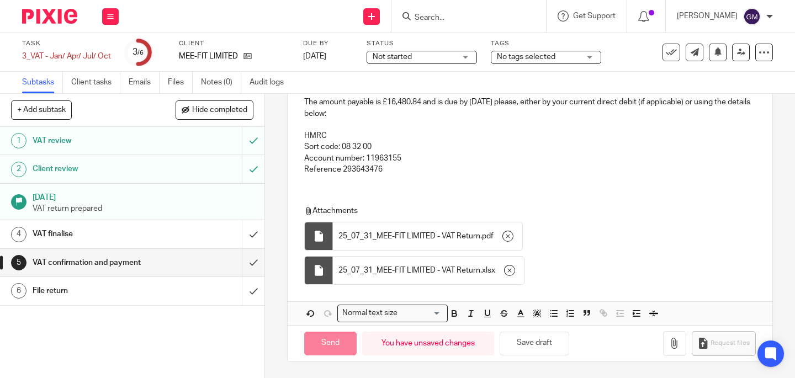
click at [538, 54] on span "No tags selected" at bounding box center [526, 57] width 59 height 8
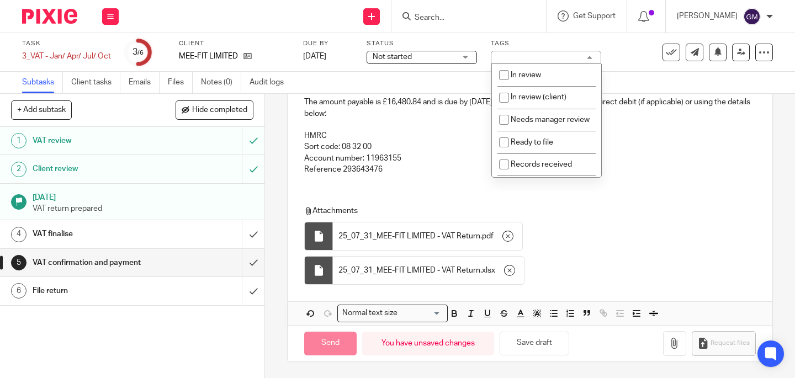
type input "Sent"
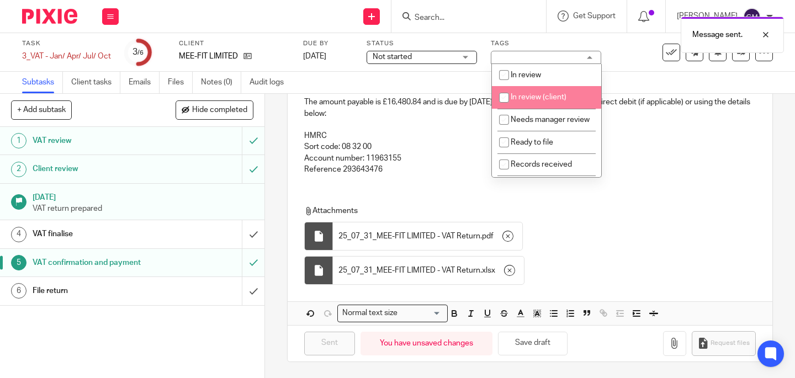
click at [540, 103] on li "In review (client)" at bounding box center [546, 97] width 109 height 23
checkbox input "true"
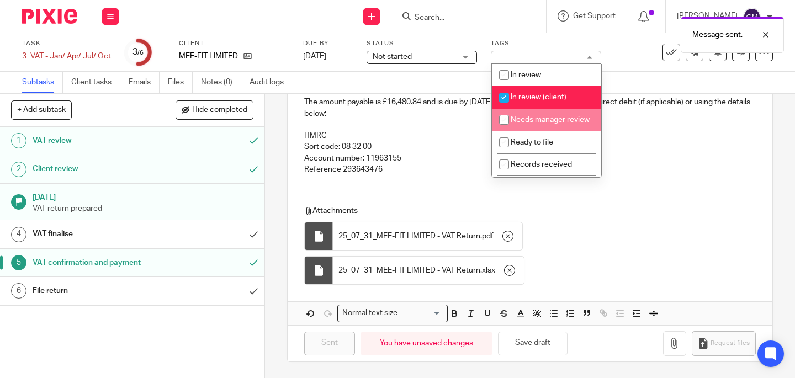
click at [660, 188] on div "Dear [PERSON_NAME], Attached you'll find the VAT return that we are to submit t…" at bounding box center [530, 165] width 485 height 317
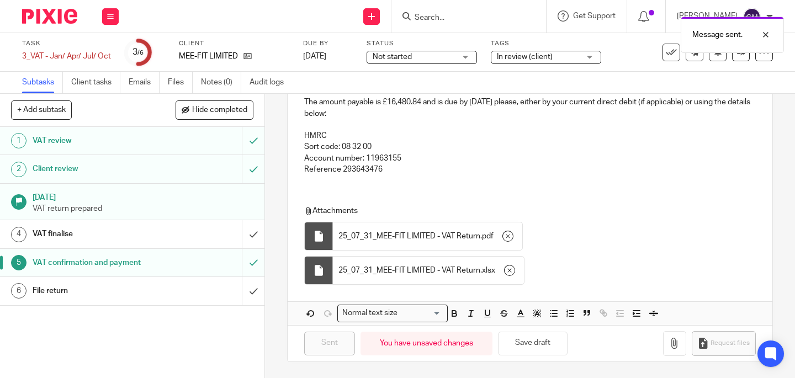
click at [666, 207] on p "Attachments" at bounding box center [526, 210] width 444 height 11
